Goal: Task Accomplishment & Management: Use online tool/utility

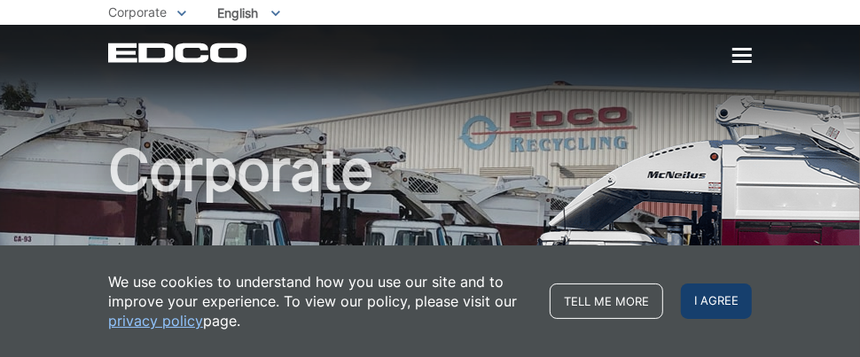
click at [725, 303] on span "I agree" at bounding box center [716, 301] width 71 height 35
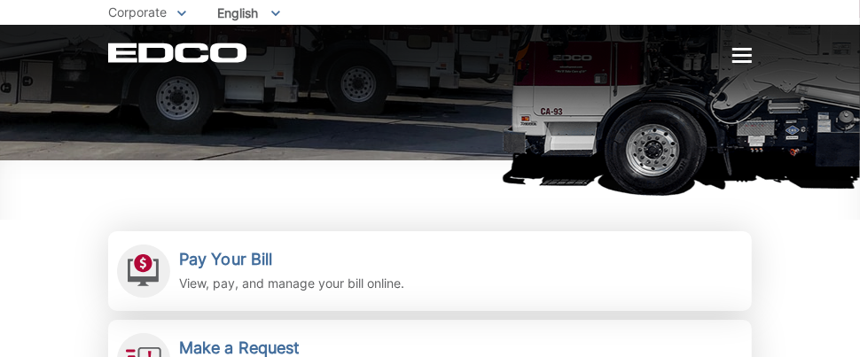
scroll to position [355, 0]
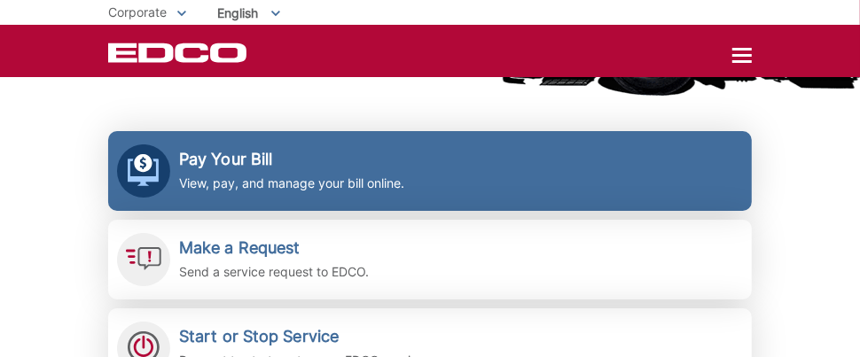
click at [228, 155] on h2 "Pay Your Bill" at bounding box center [291, 160] width 225 height 20
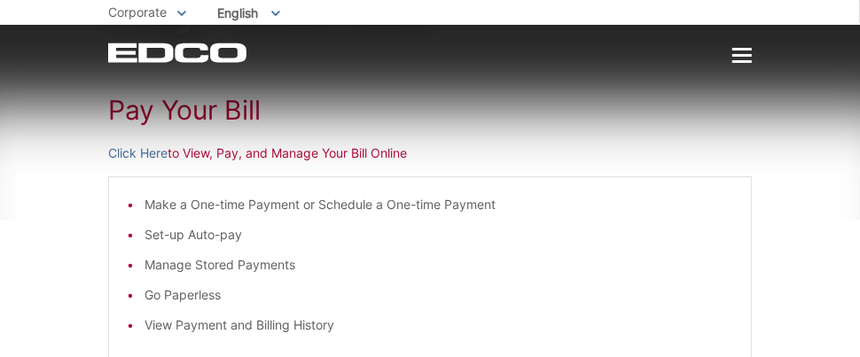
scroll to position [177, 0]
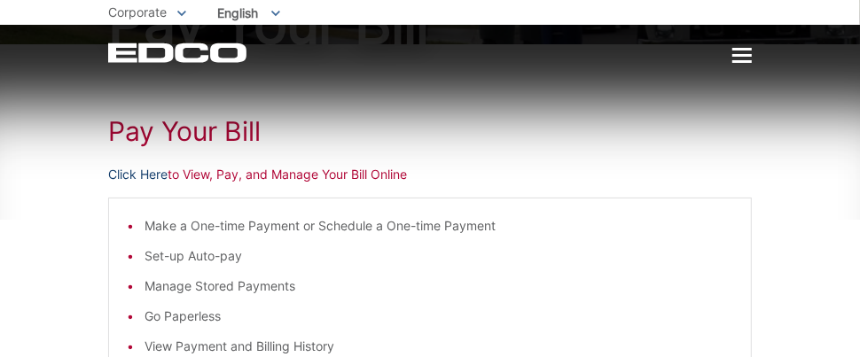
click at [137, 175] on link "Click Here" at bounding box center [137, 175] width 59 height 20
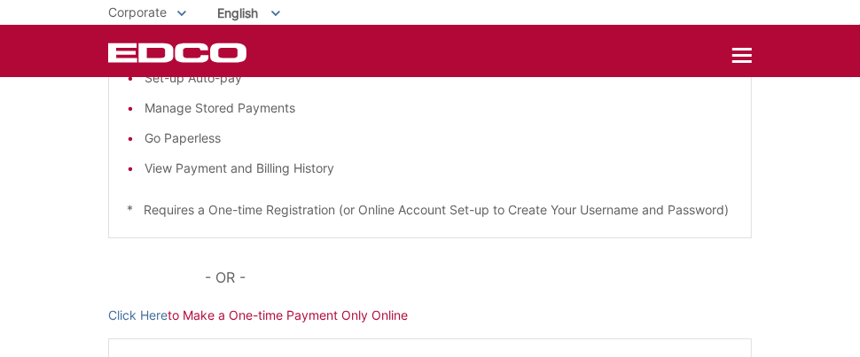
scroll to position [443, 0]
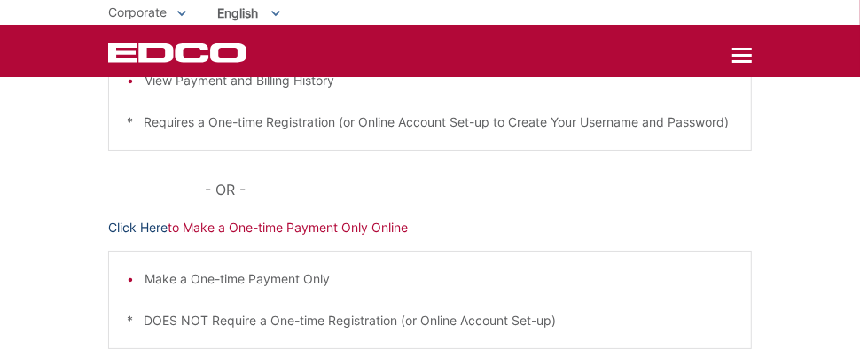
click at [137, 238] on link "Click Here" at bounding box center [137, 228] width 59 height 20
